Goal: Transaction & Acquisition: Obtain resource

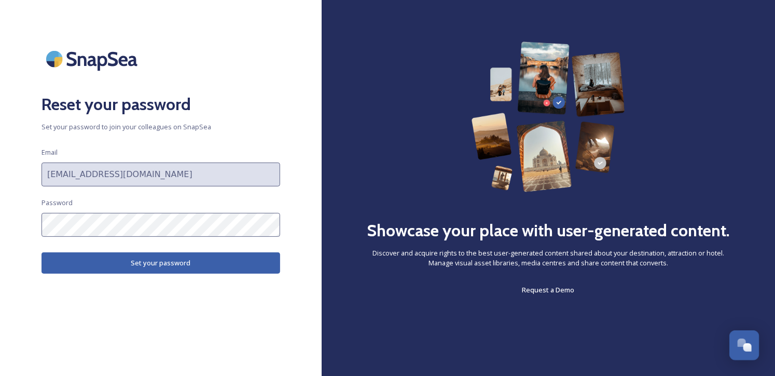
click at [160, 261] on button "Set your password" at bounding box center [161, 262] width 239 height 21
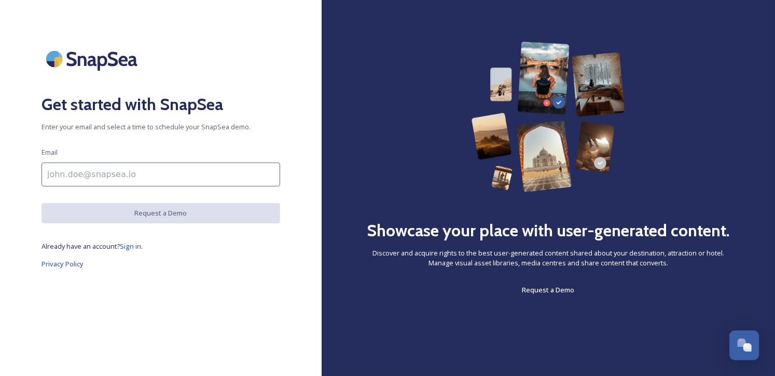
click at [128, 181] on input at bounding box center [161, 174] width 239 height 24
type input "[EMAIL_ADDRESS][DOMAIN_NAME]"
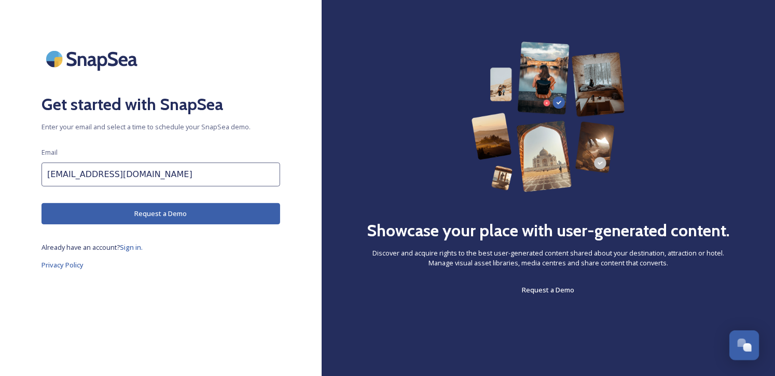
click at [122, 212] on button "Request a Demo" at bounding box center [161, 213] width 239 height 21
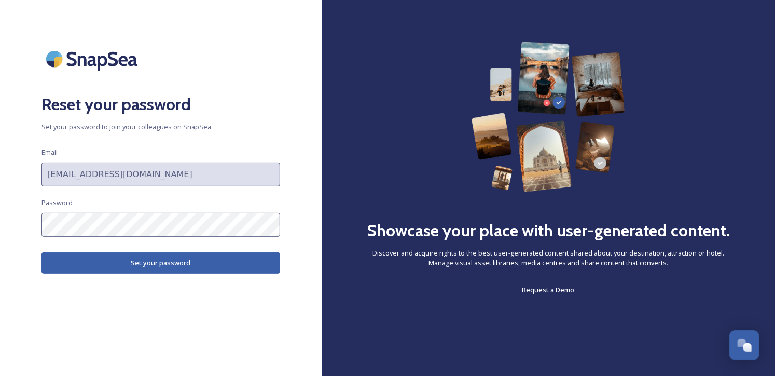
click at [154, 264] on button "Set your password" at bounding box center [161, 262] width 239 height 21
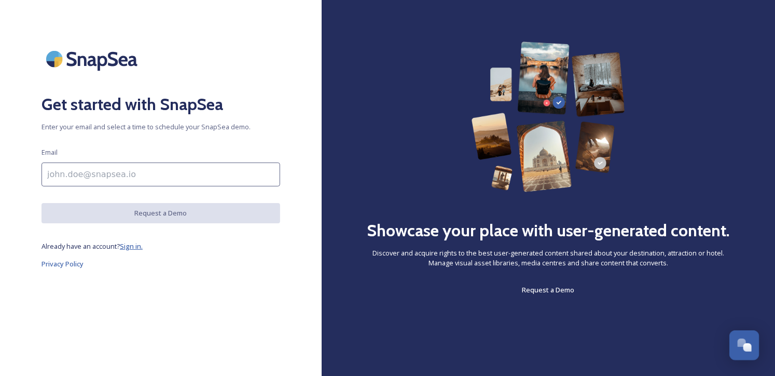
click at [134, 247] on span "Sign in." at bounding box center [131, 245] width 23 height 9
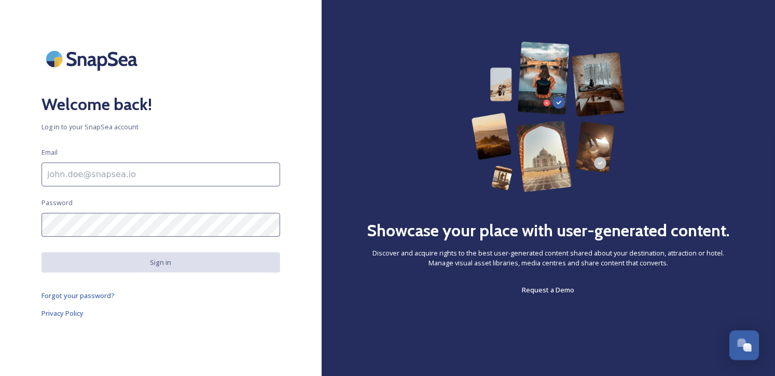
type input "[EMAIL_ADDRESS][DOMAIN_NAME]"
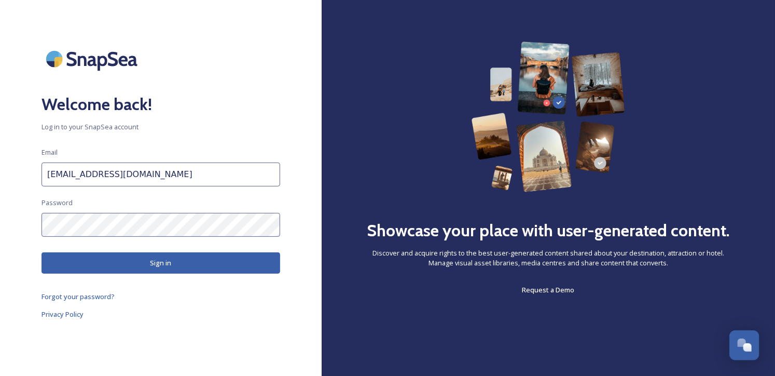
click at [141, 261] on button "Sign in" at bounding box center [161, 262] width 239 height 21
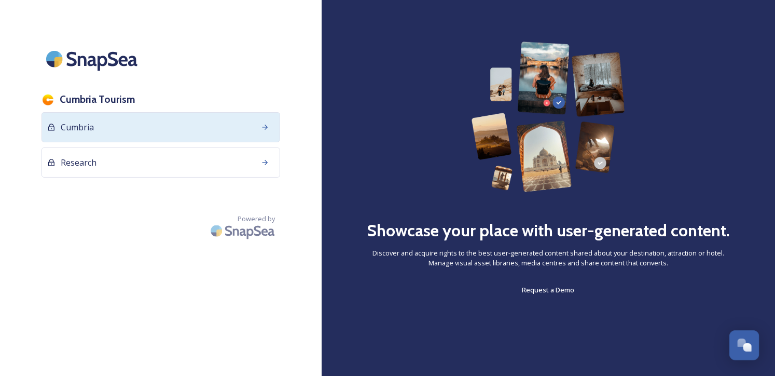
click at [114, 132] on div "Cumbria" at bounding box center [161, 127] width 239 height 30
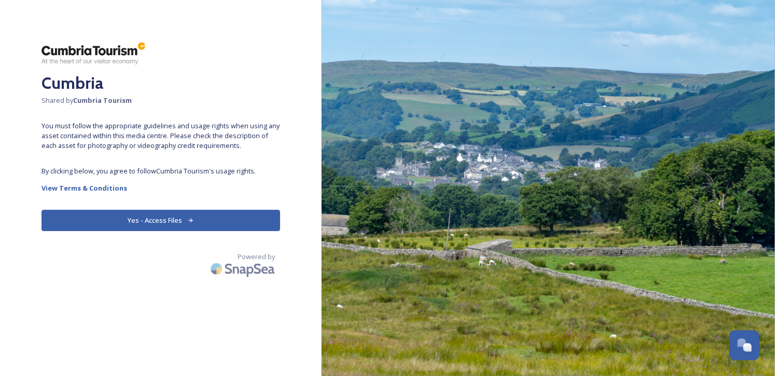
click at [172, 218] on button "Yes - Access Files" at bounding box center [161, 220] width 239 height 21
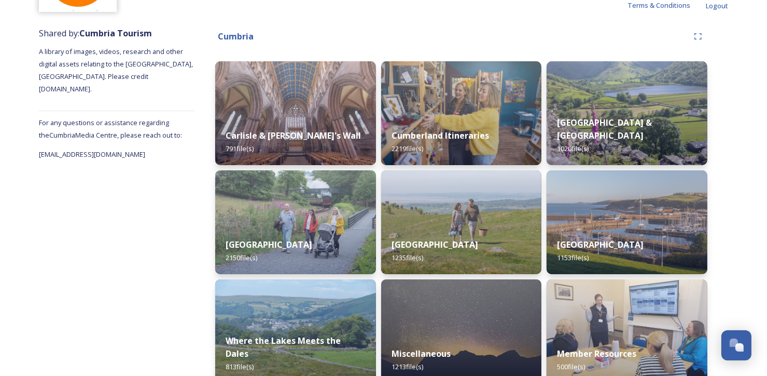
scroll to position [136, 0]
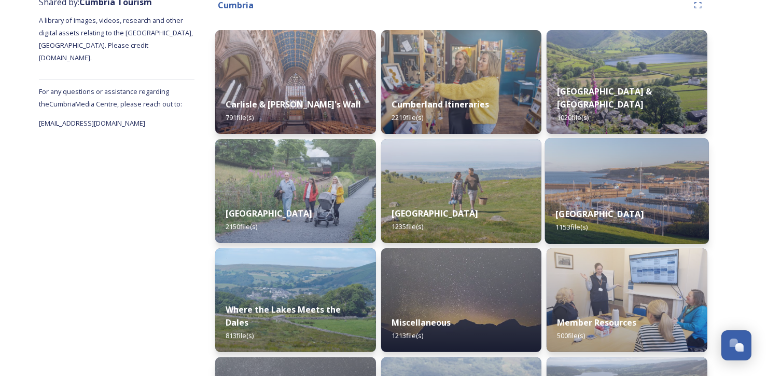
click at [624, 197] on div "Western Lake District & Coast 1153 file(s)" at bounding box center [627, 220] width 164 height 47
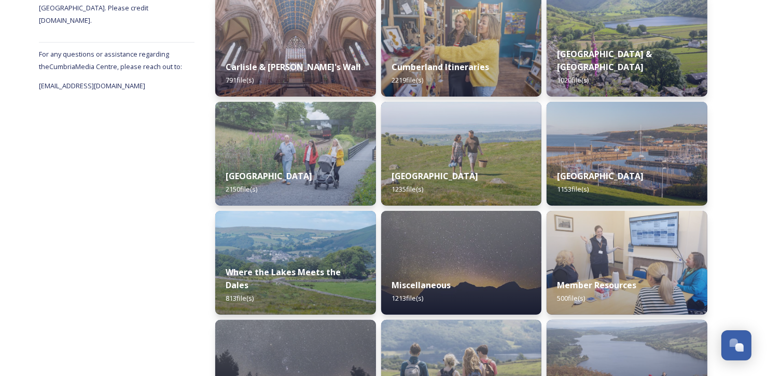
scroll to position [182, 0]
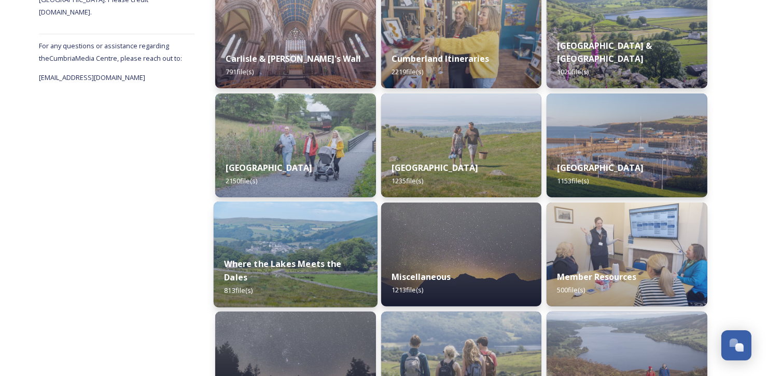
click at [273, 266] on div "Where the Lakes Meets the Dales 813 file(s)" at bounding box center [296, 277] width 164 height 60
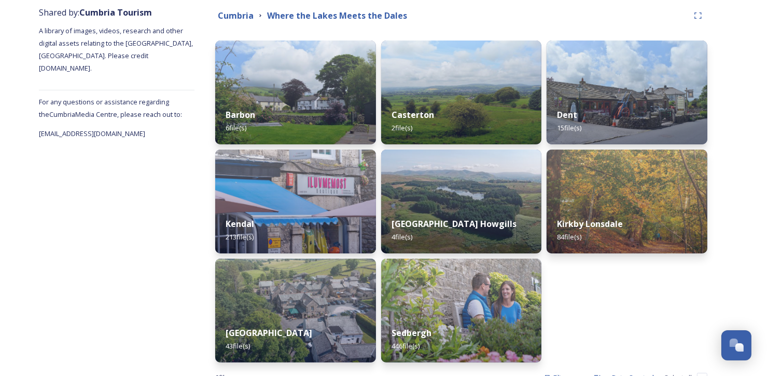
scroll to position [127, 0]
